Goal: Navigation & Orientation: Find specific page/section

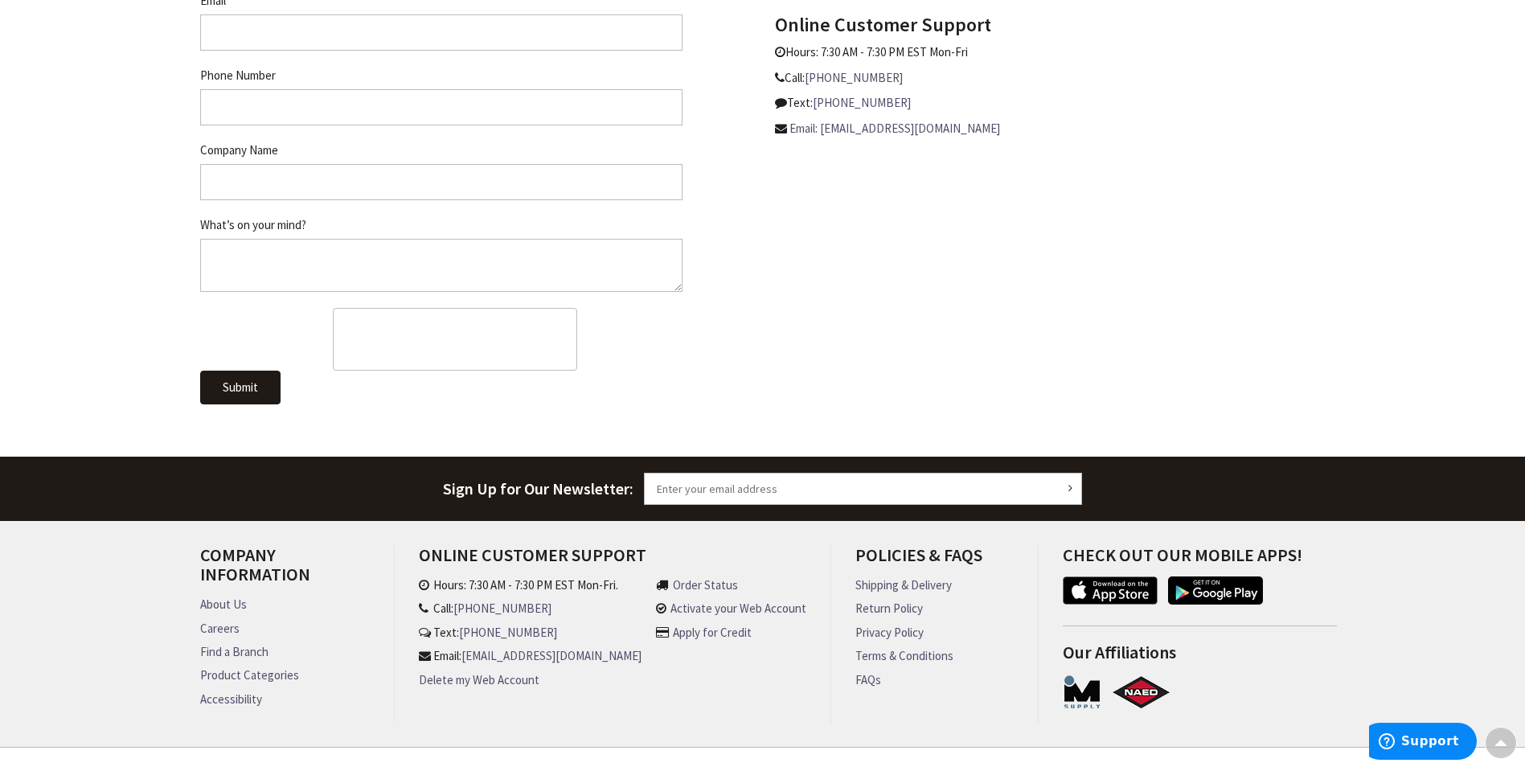
scroll to position [894, 0]
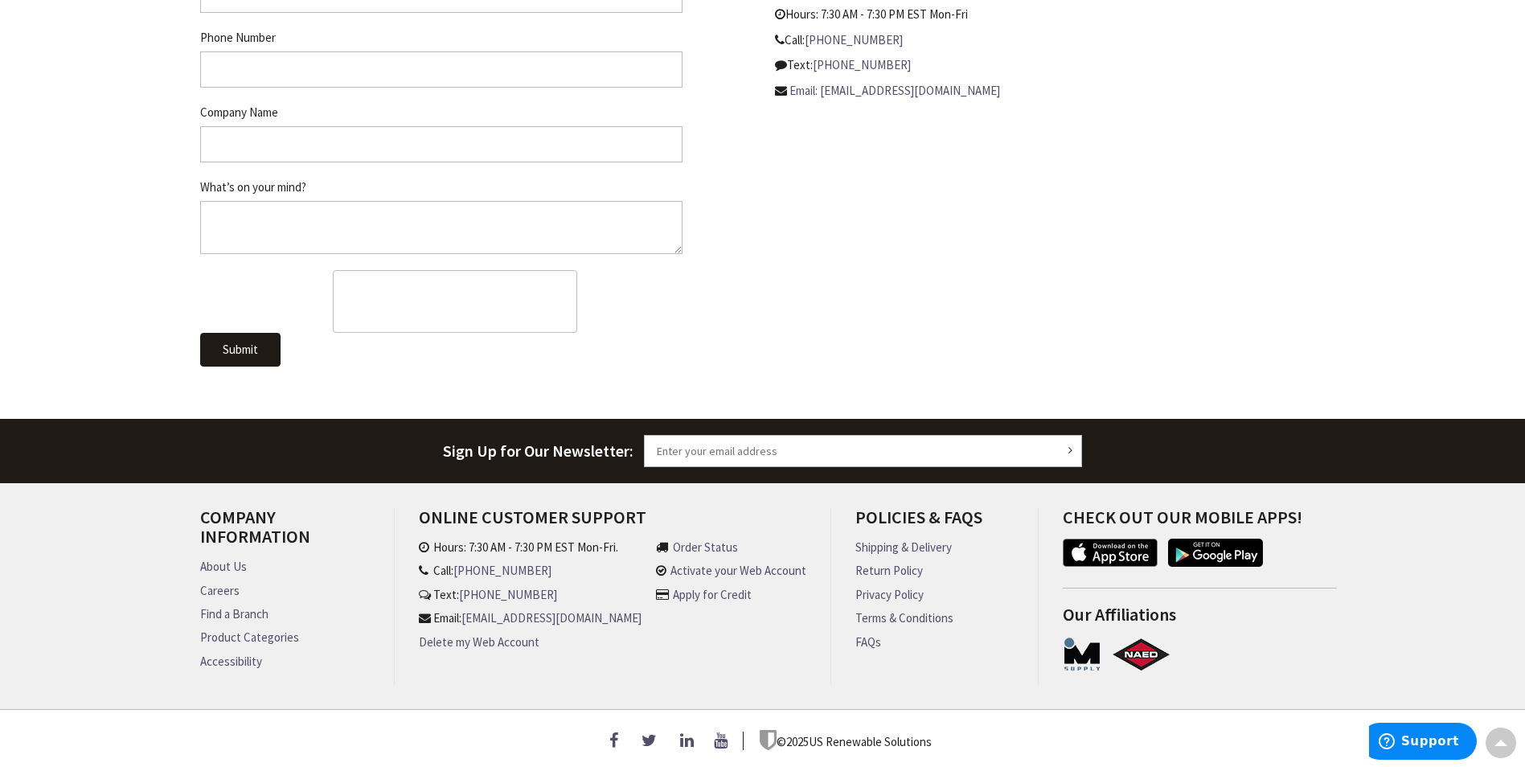
click at [217, 558] on link "About Us" at bounding box center [223, 566] width 47 height 17
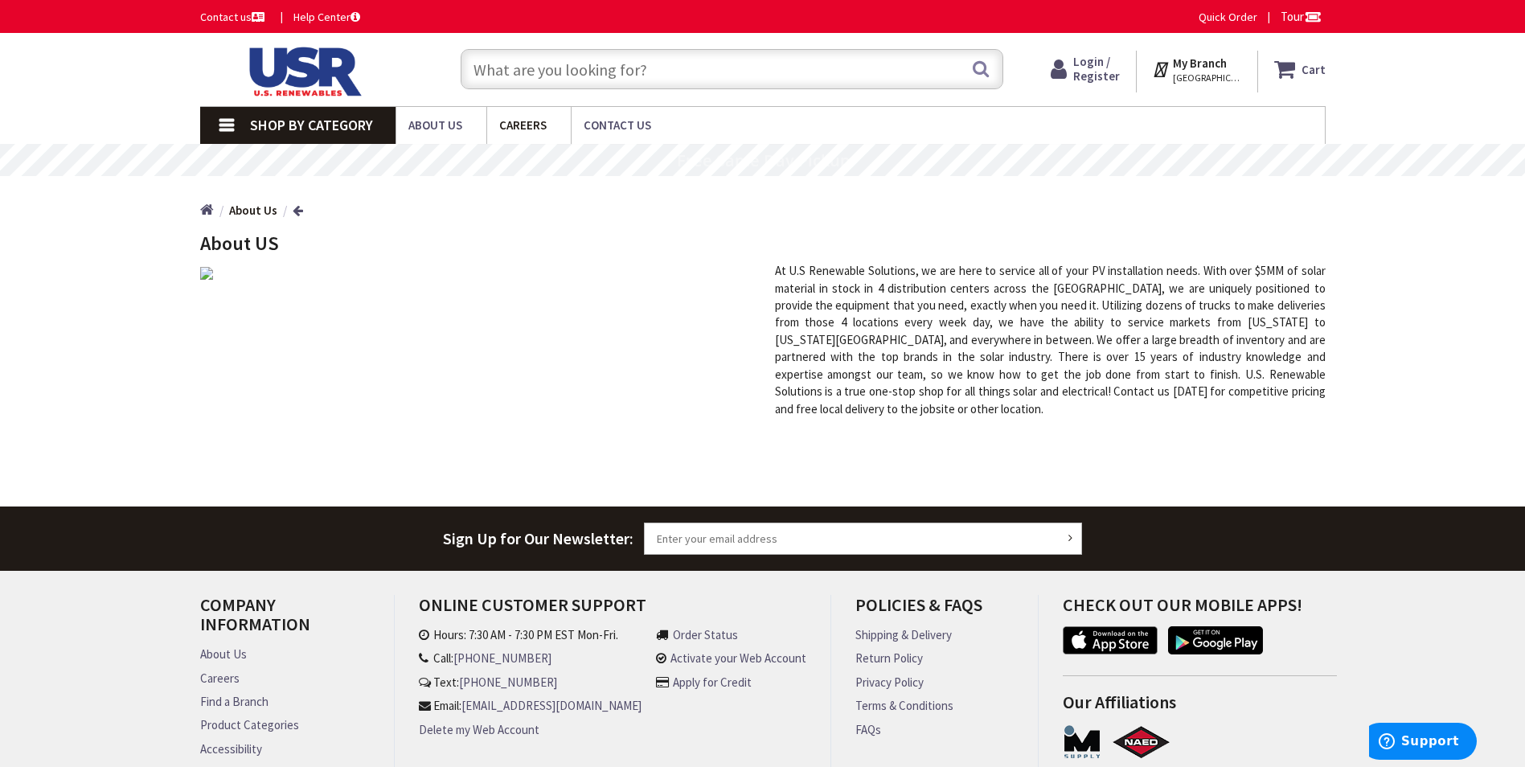
click at [530, 122] on span "Careers" at bounding box center [522, 124] width 47 height 15
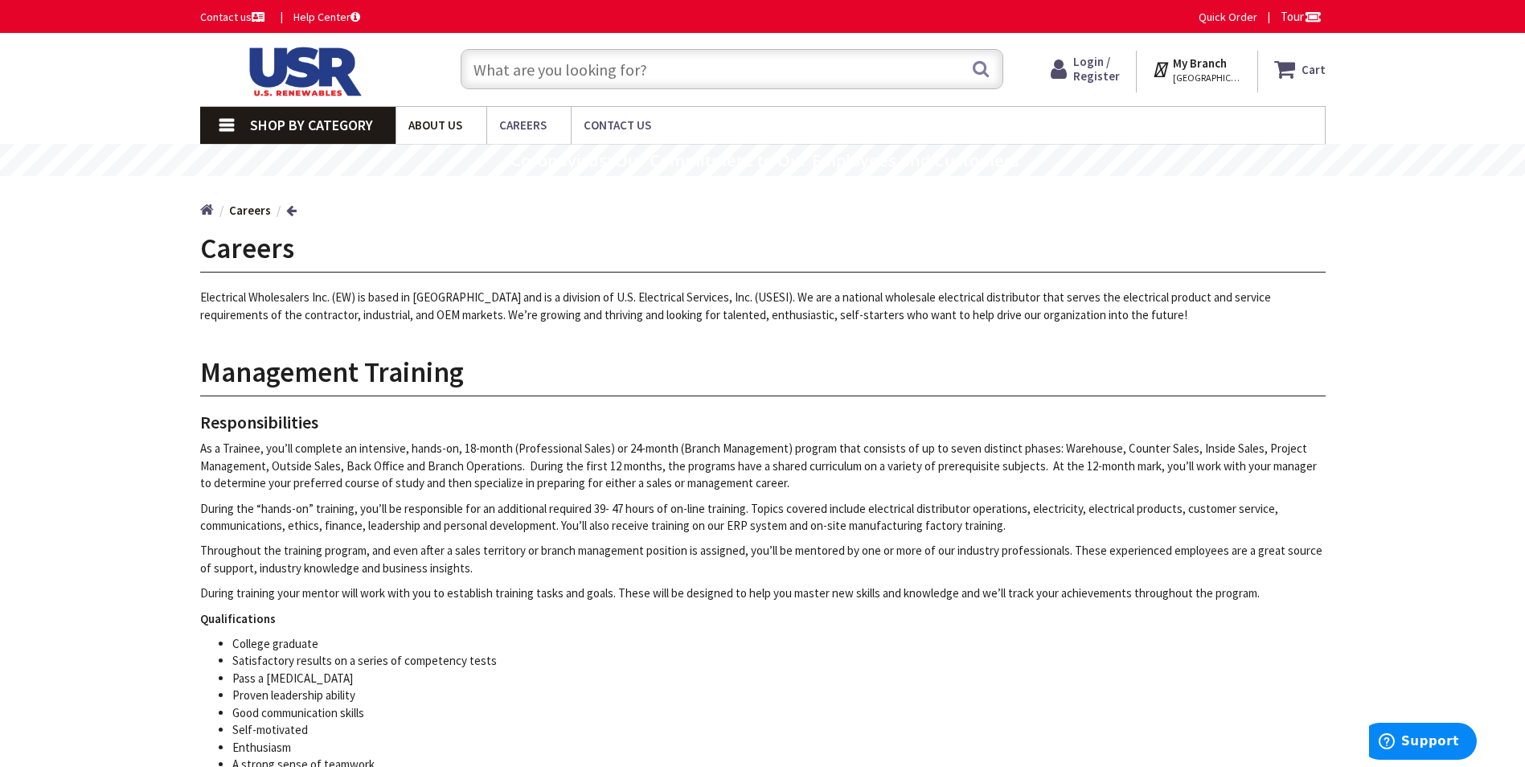
click at [429, 130] on span "About Us" at bounding box center [435, 124] width 54 height 15
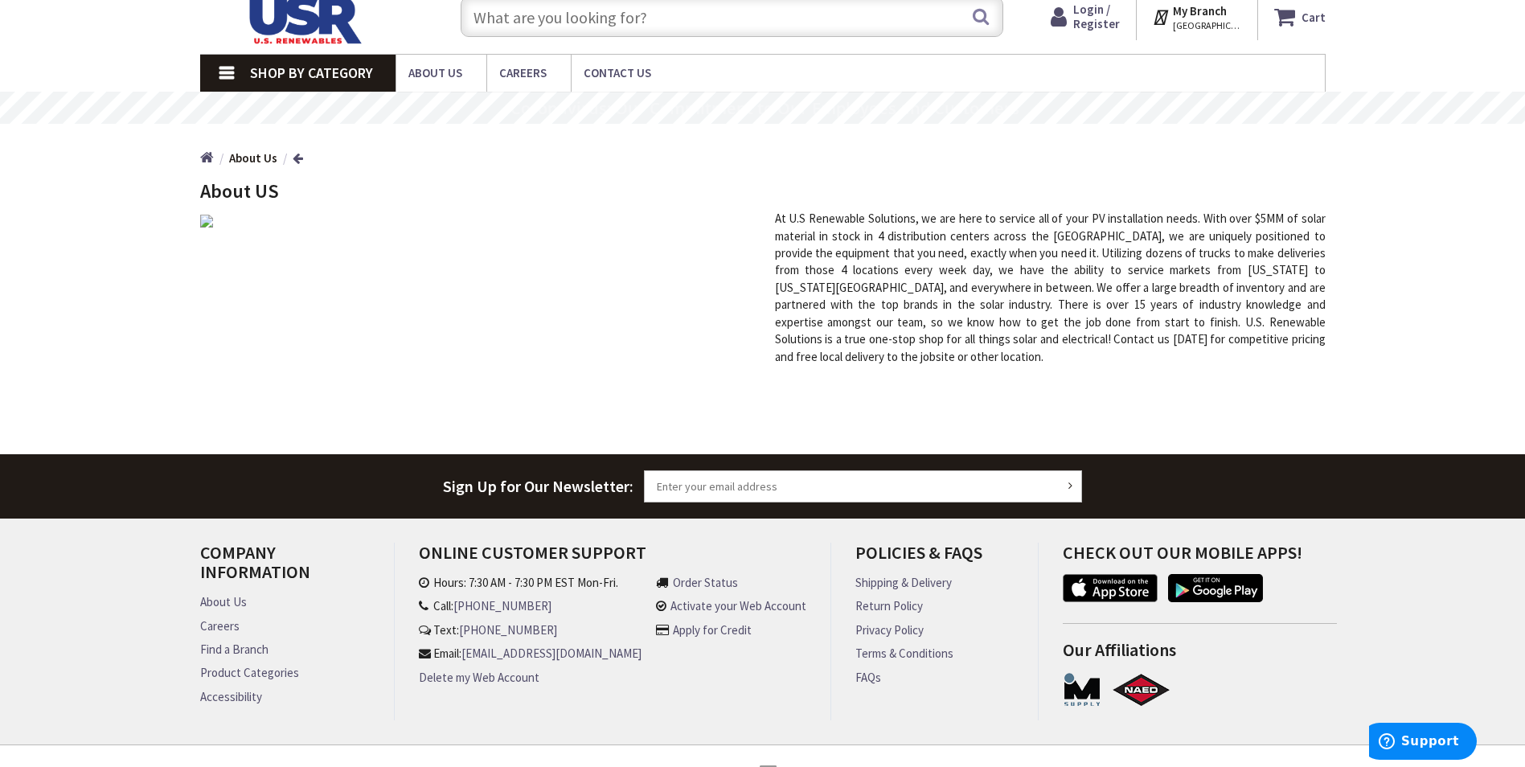
scroll to position [80, 0]
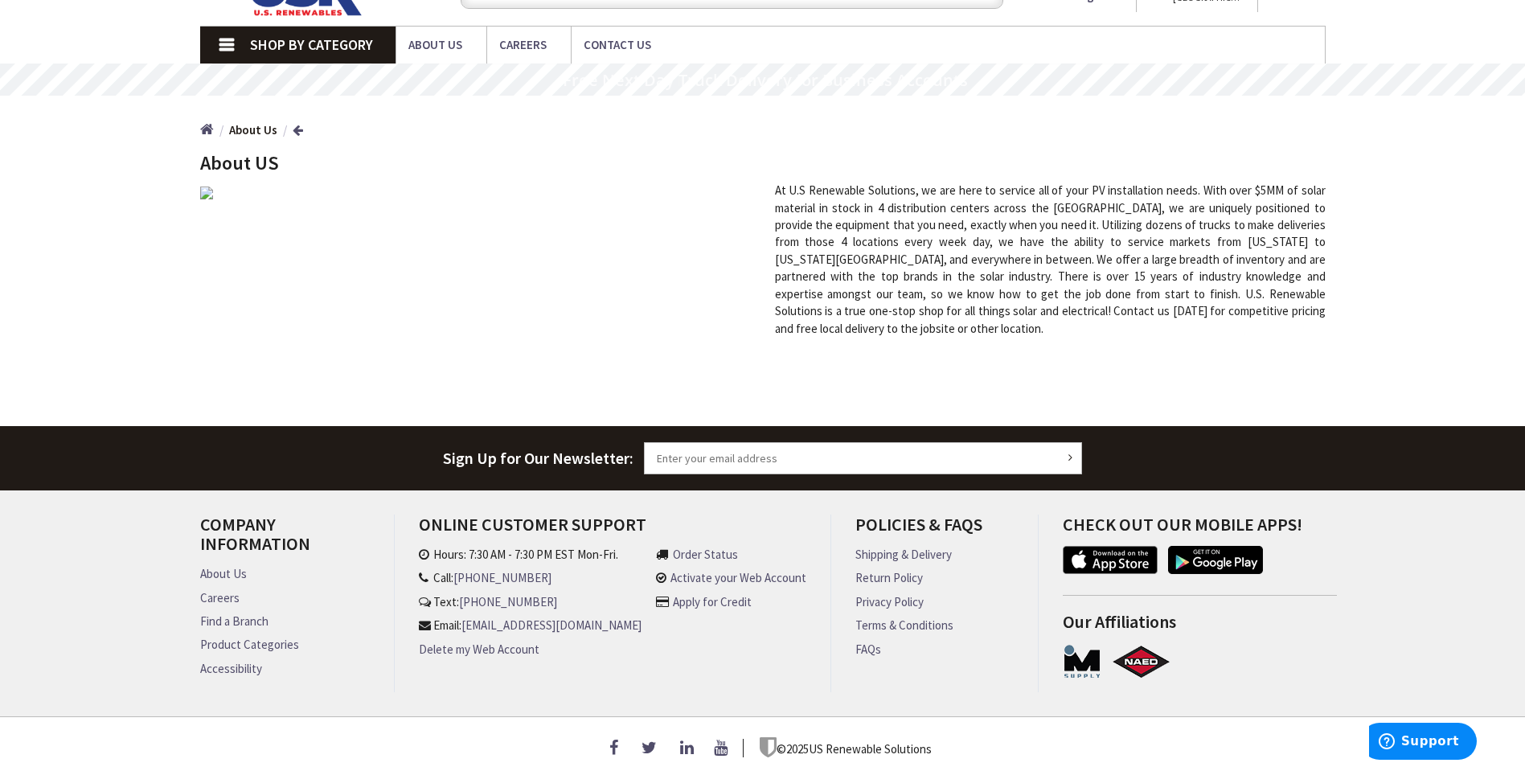
click at [228, 624] on link "Find a Branch" at bounding box center [234, 621] width 68 height 17
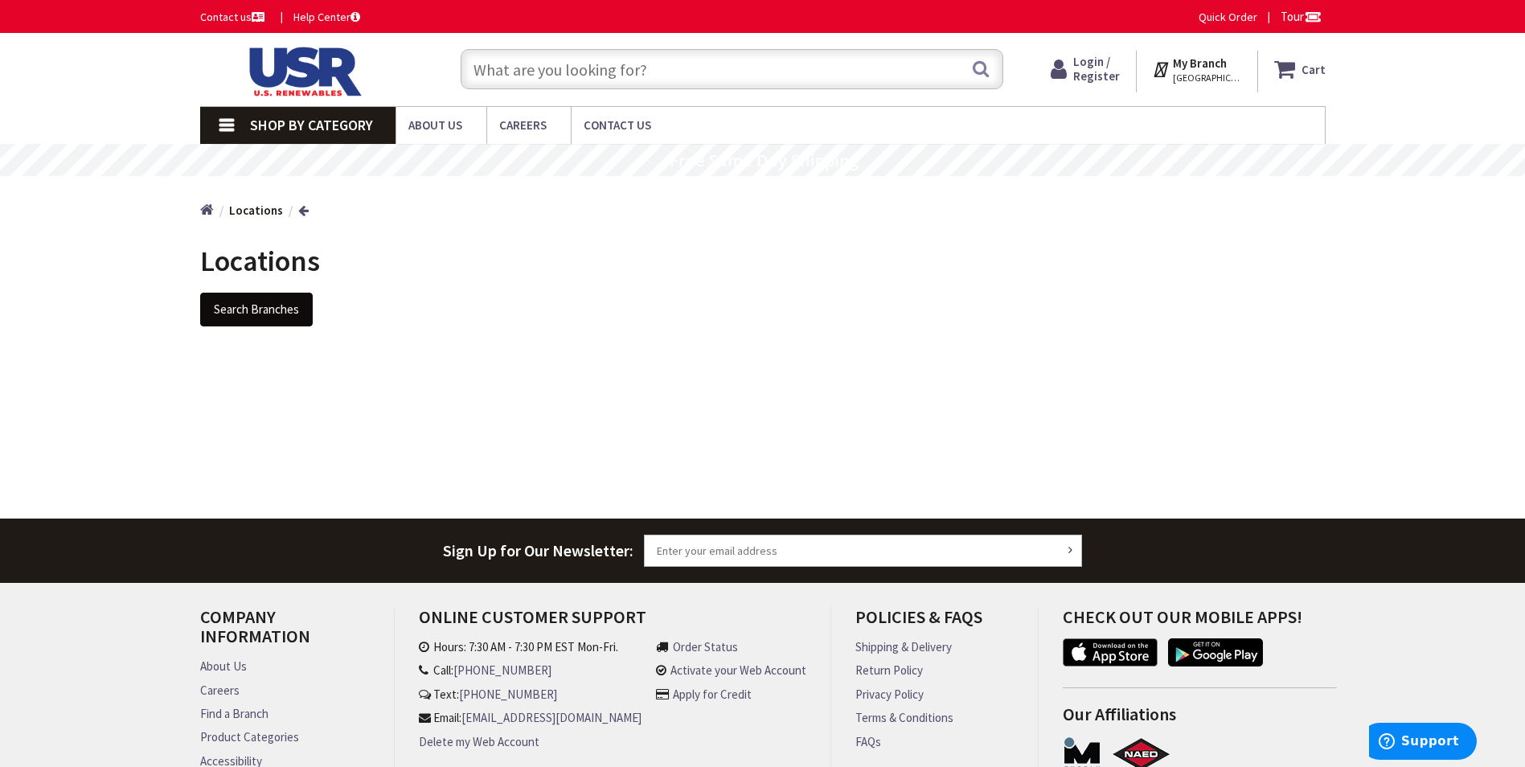
click at [248, 308] on button "Search Branches" at bounding box center [256, 310] width 113 height 34
